Goal: Task Accomplishment & Management: Use online tool/utility

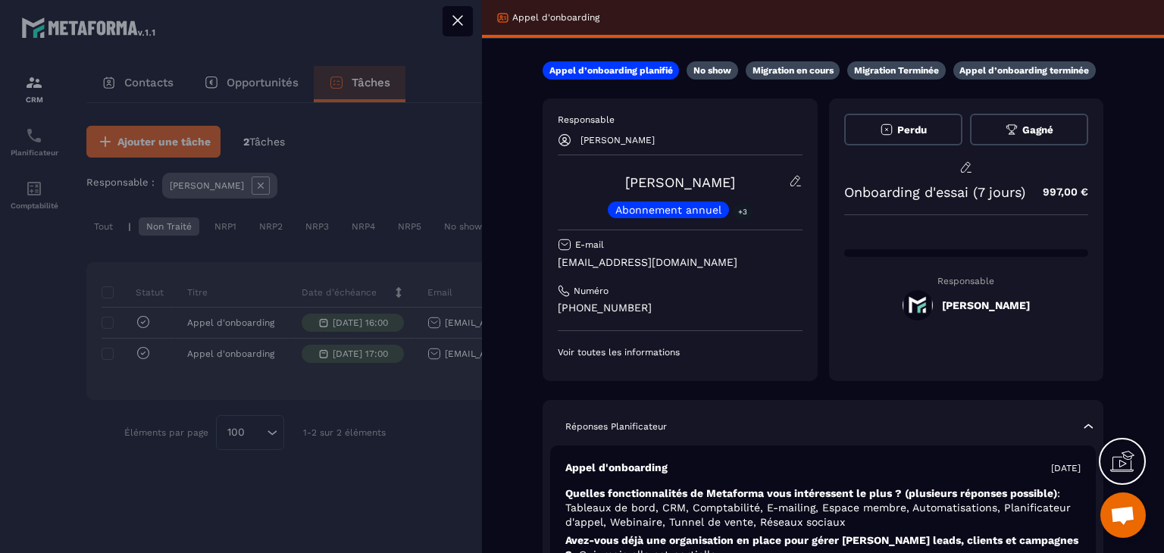
click at [427, 142] on div at bounding box center [582, 276] width 1164 height 553
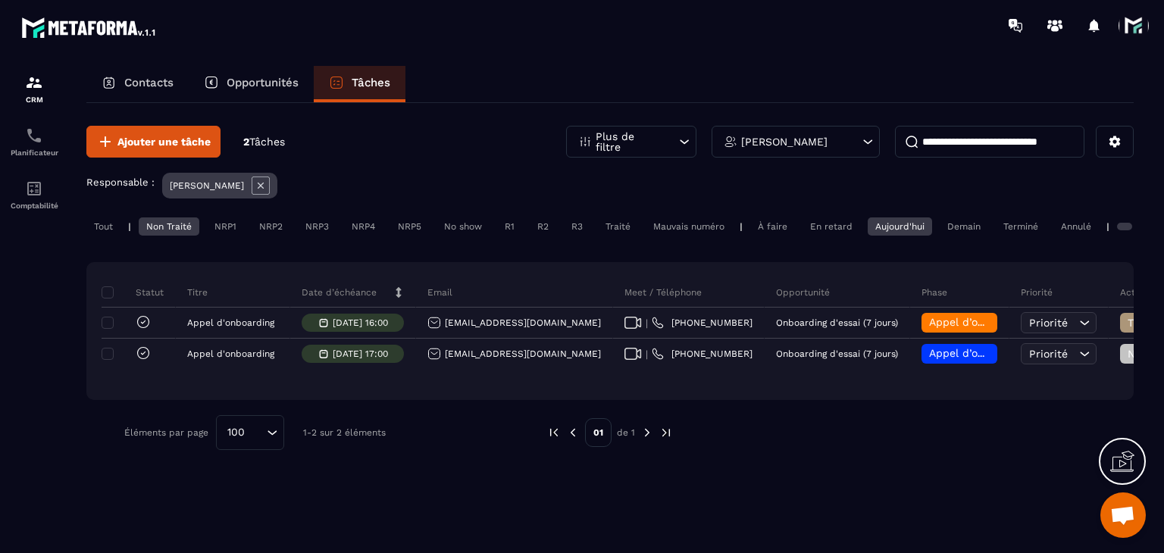
click at [155, 230] on div "Non Traité" at bounding box center [169, 226] width 61 height 18
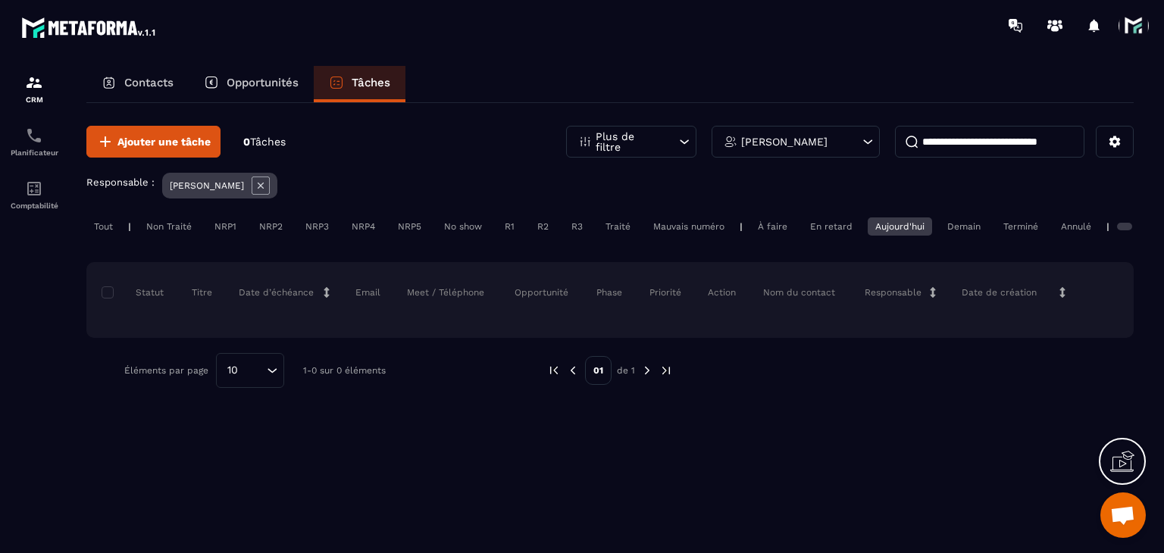
click at [889, 227] on div "Aujourd'hui" at bounding box center [900, 226] width 64 height 18
click at [96, 233] on div "Tout" at bounding box center [103, 226] width 34 height 18
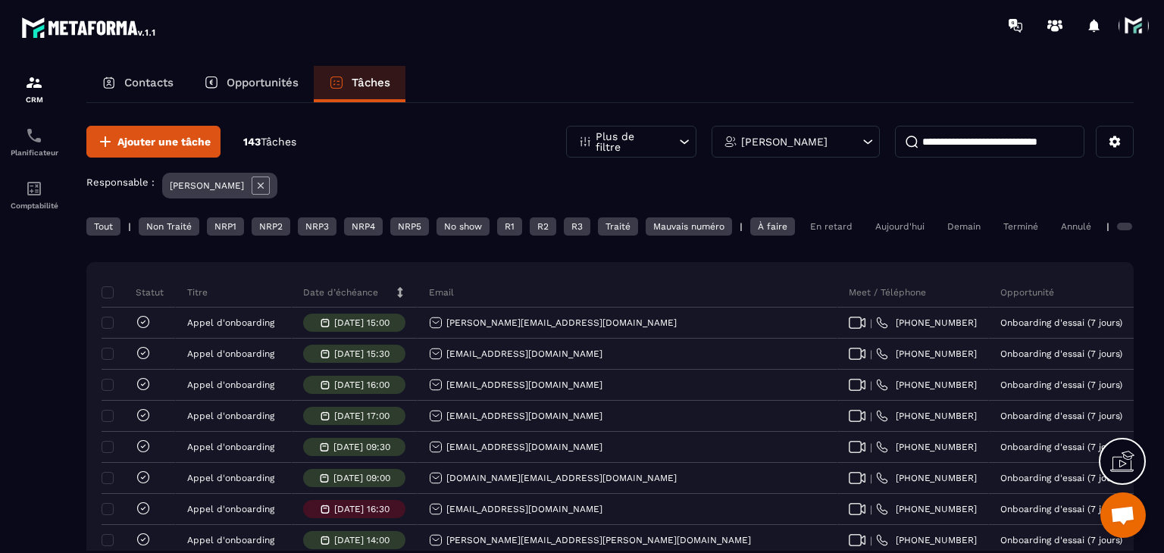
click at [887, 222] on div "Aujourd'hui" at bounding box center [900, 226] width 64 height 18
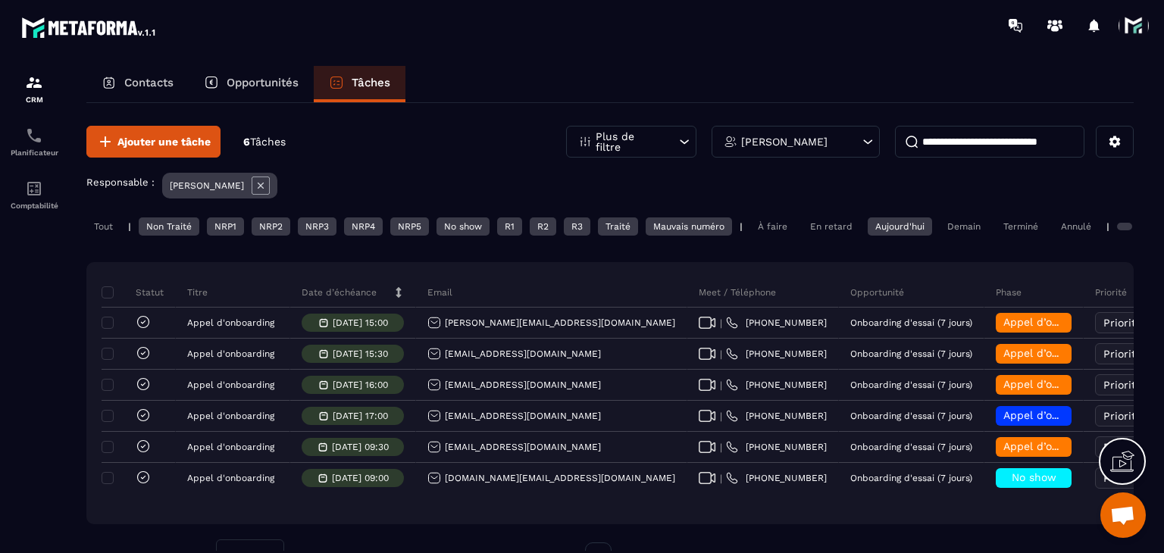
scroll to position [58, 0]
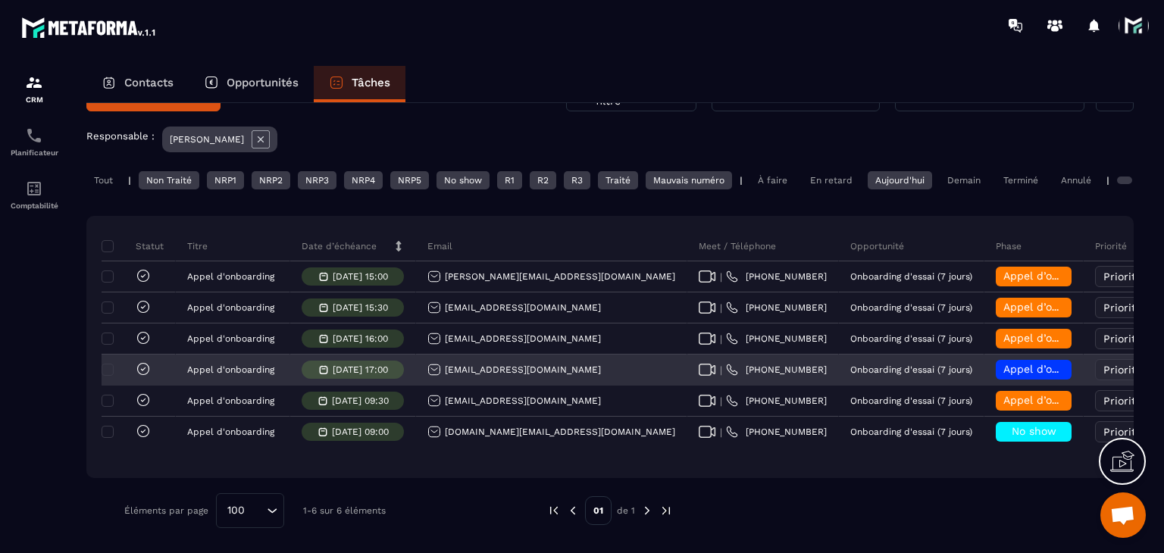
click at [521, 368] on div "[EMAIL_ADDRESS][DOMAIN_NAME]" at bounding box center [514, 370] width 174 height 14
